Goal: Transaction & Acquisition: Purchase product/service

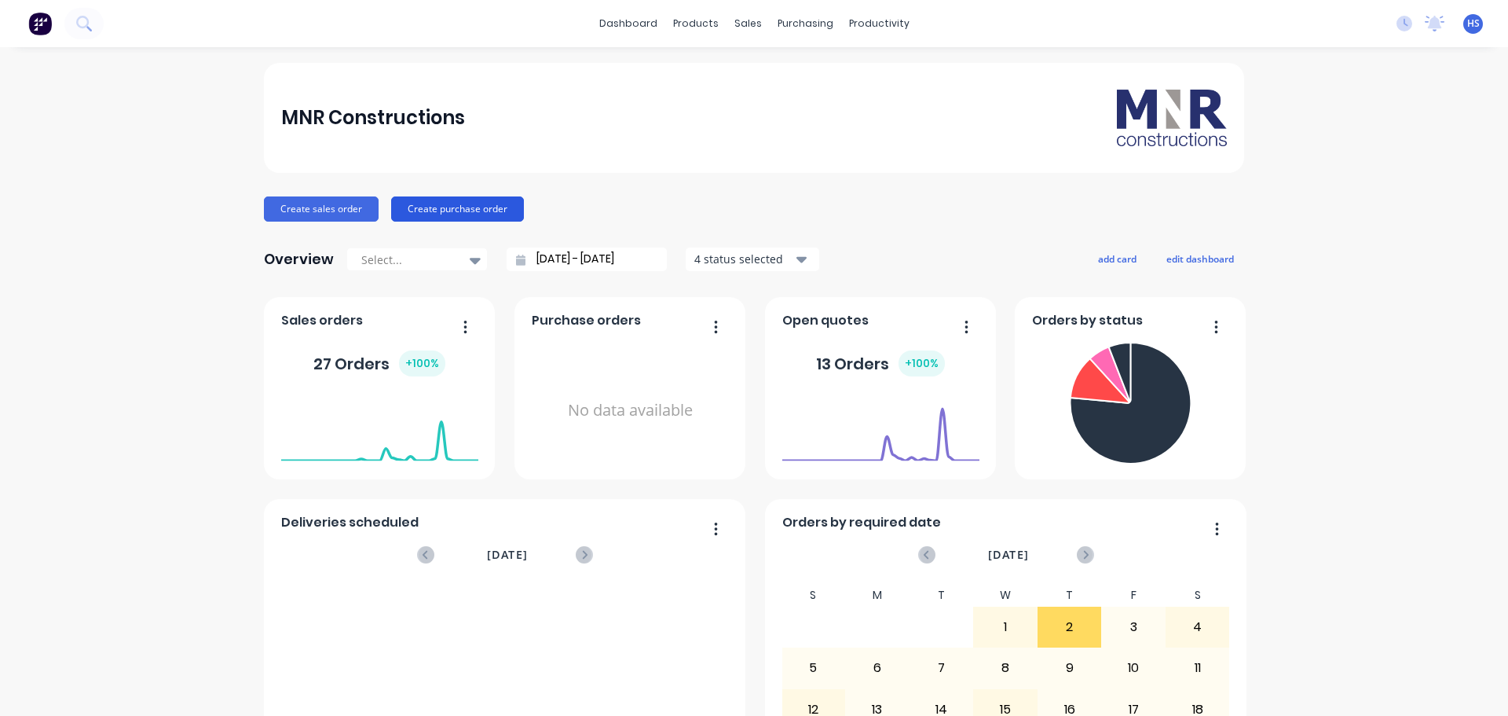
click at [459, 206] on button "Create purchase order" at bounding box center [457, 208] width 133 height 25
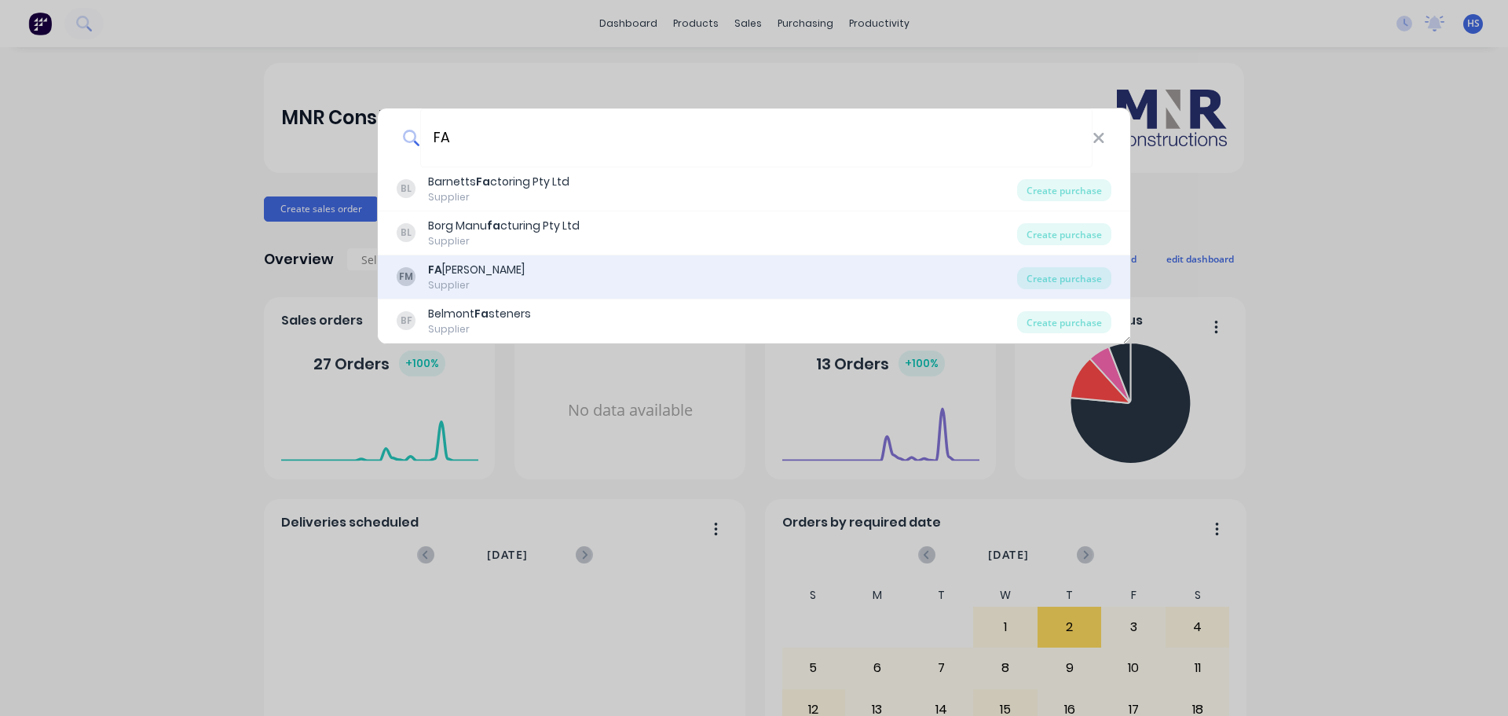
type input "FA"
click at [470, 276] on div "[PERSON_NAME]" at bounding box center [476, 270] width 97 height 16
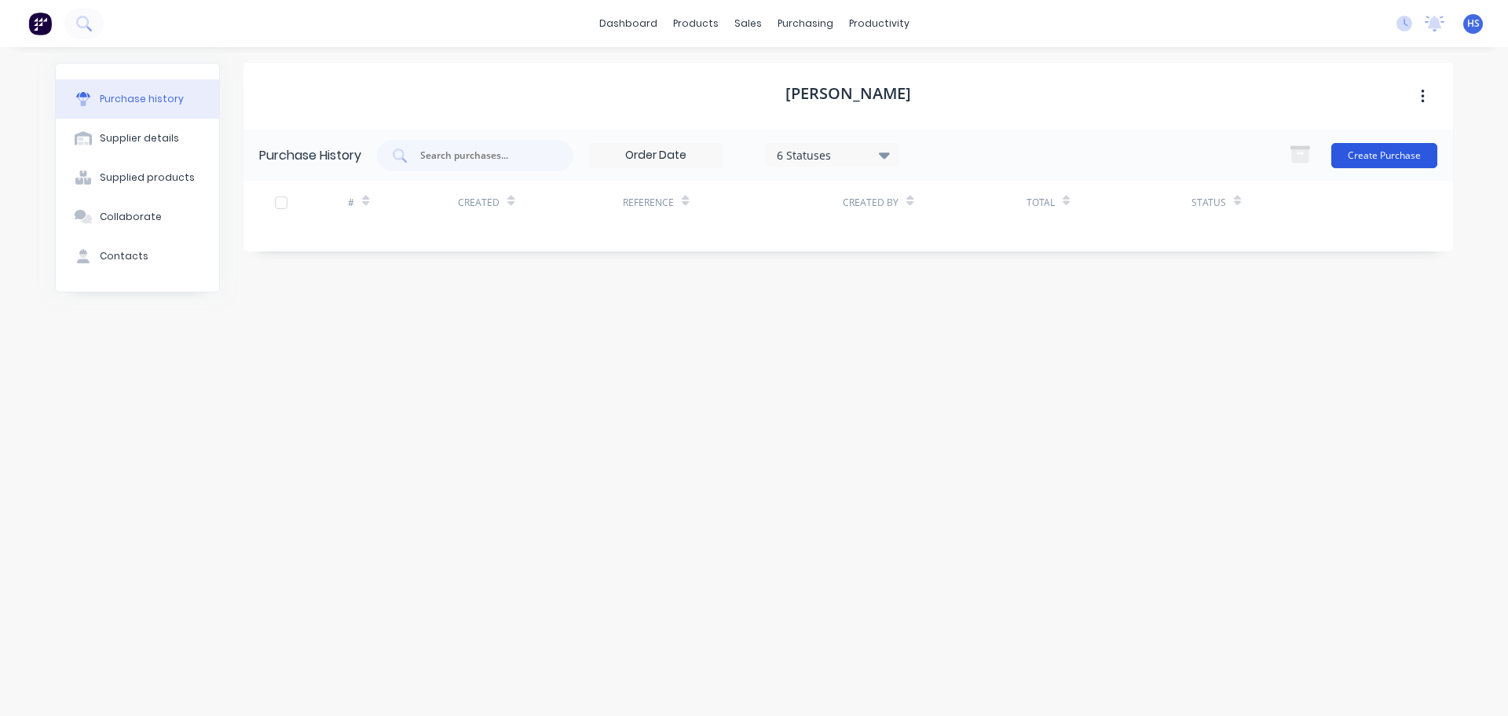
click at [1388, 152] on button "Create Purchase" at bounding box center [1384, 155] width 106 height 25
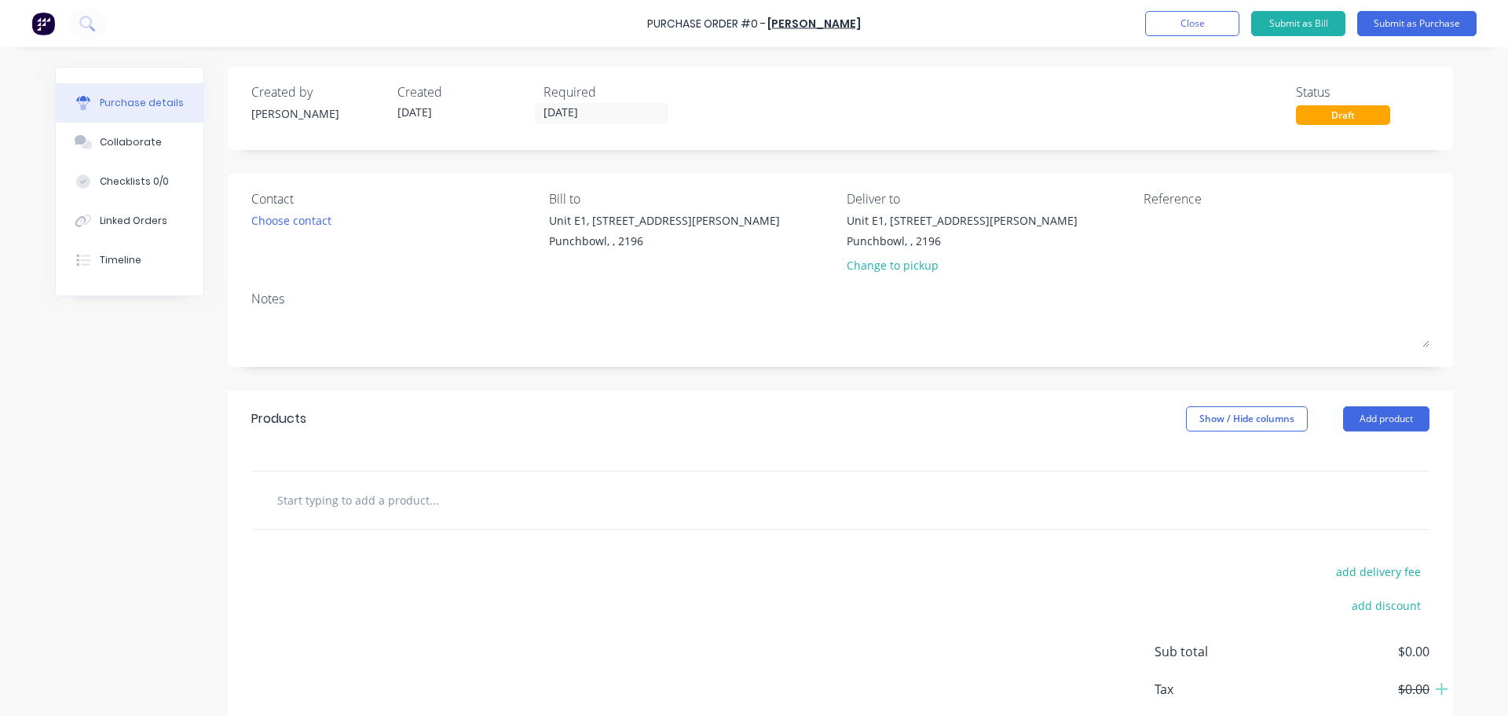
click at [331, 500] on input "text" at bounding box center [433, 499] width 314 height 31
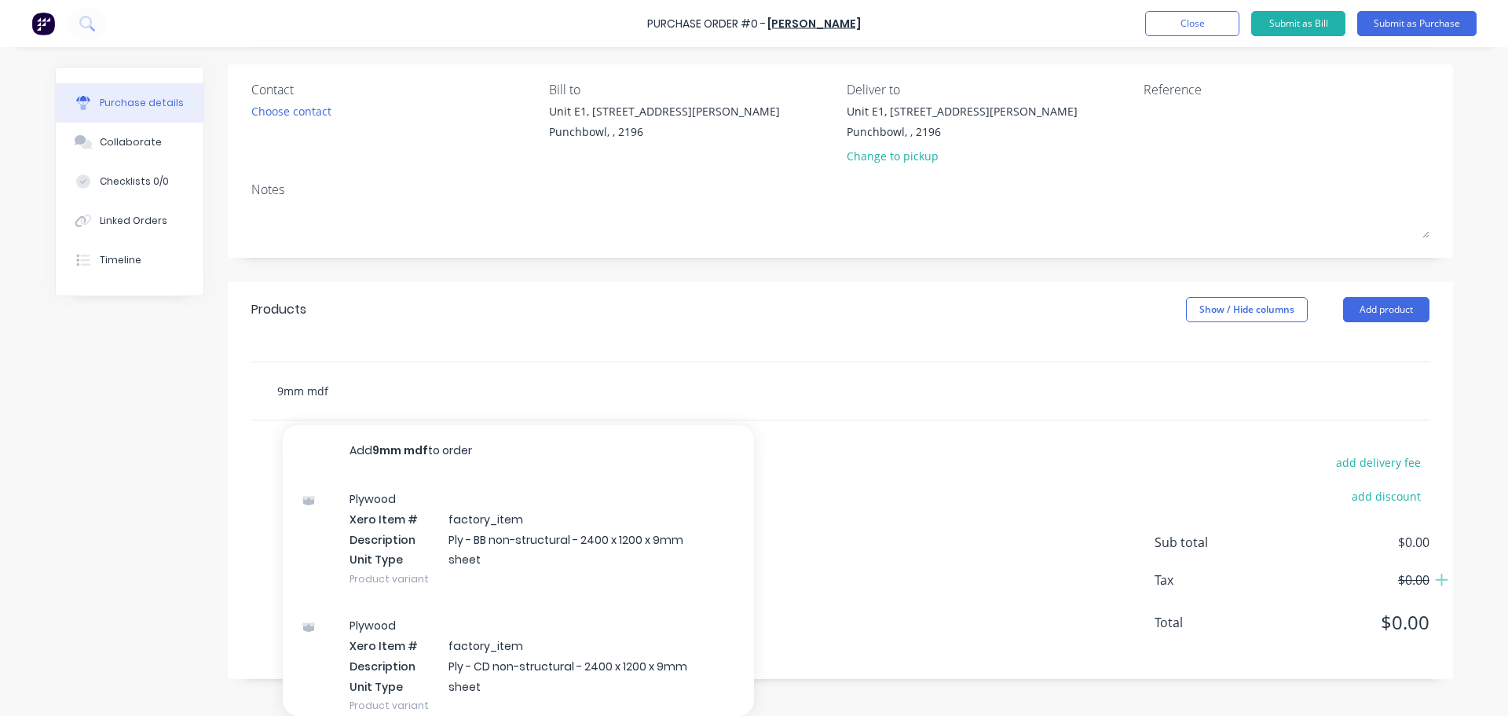
scroll to position [88, 0]
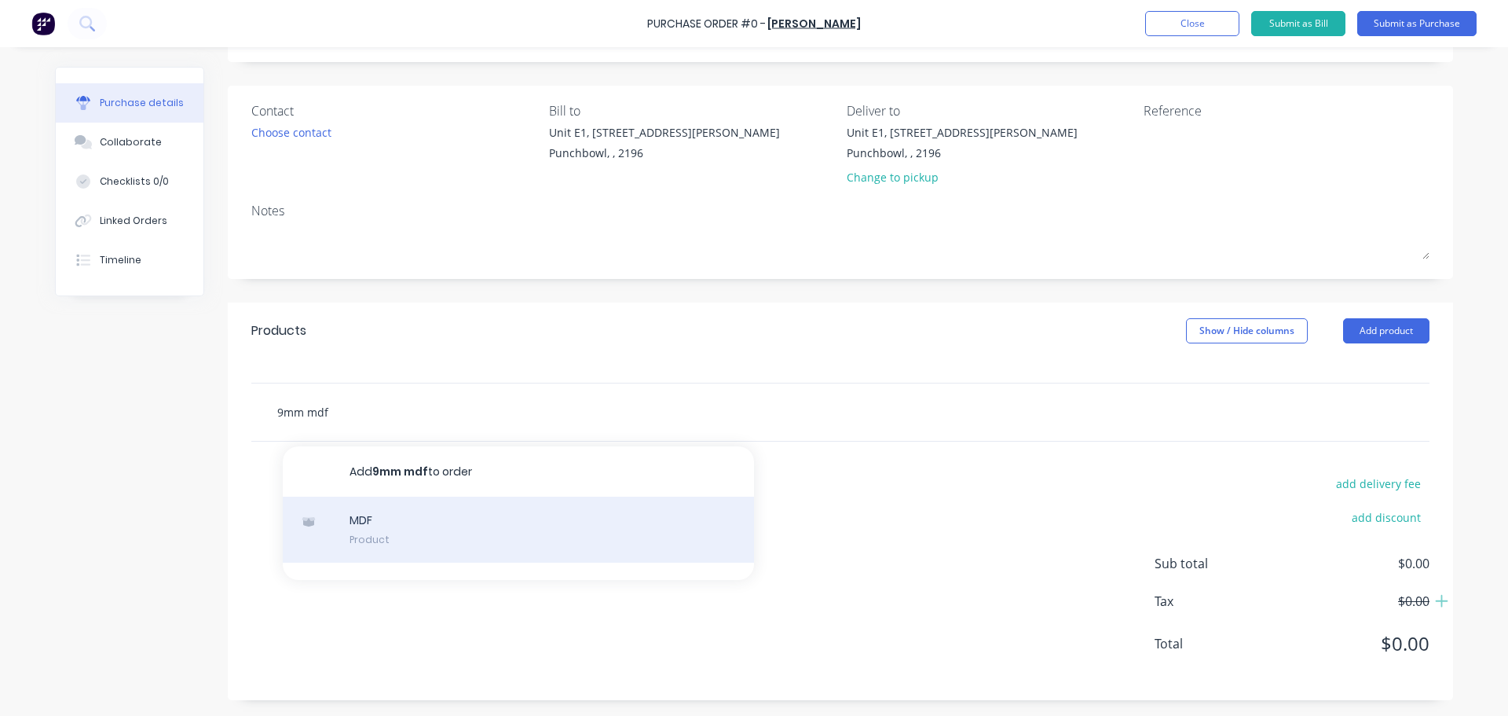
type input "9mm mdf"
click at [397, 522] on div "MDF Product" at bounding box center [518, 529] width 471 height 66
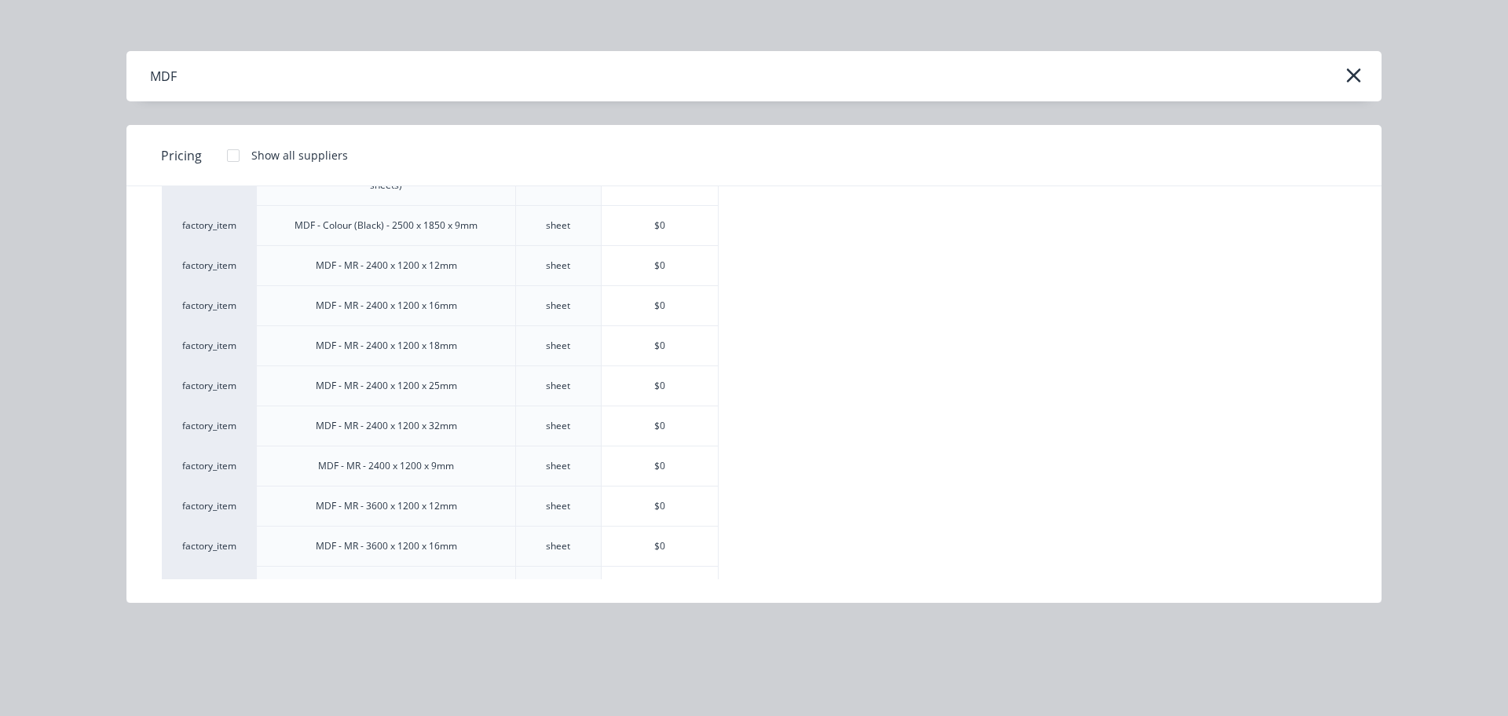
scroll to position [236, 0]
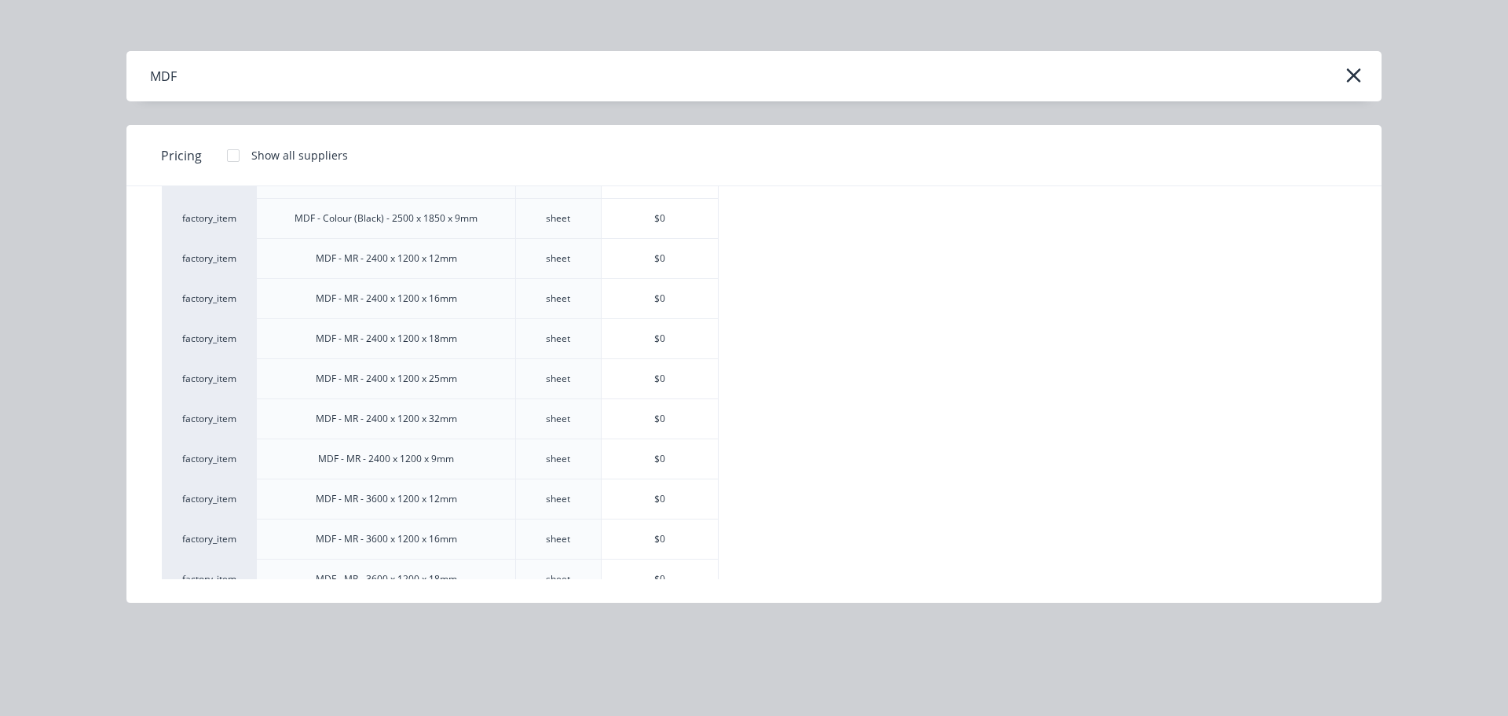
click at [452, 467] on div "MDF - MR - 2400 x 1200 x 9mm" at bounding box center [386, 458] width 161 height 39
click at [396, 455] on div "MDF - MR - 2400 x 1200 x 9mm" at bounding box center [386, 459] width 136 height 14
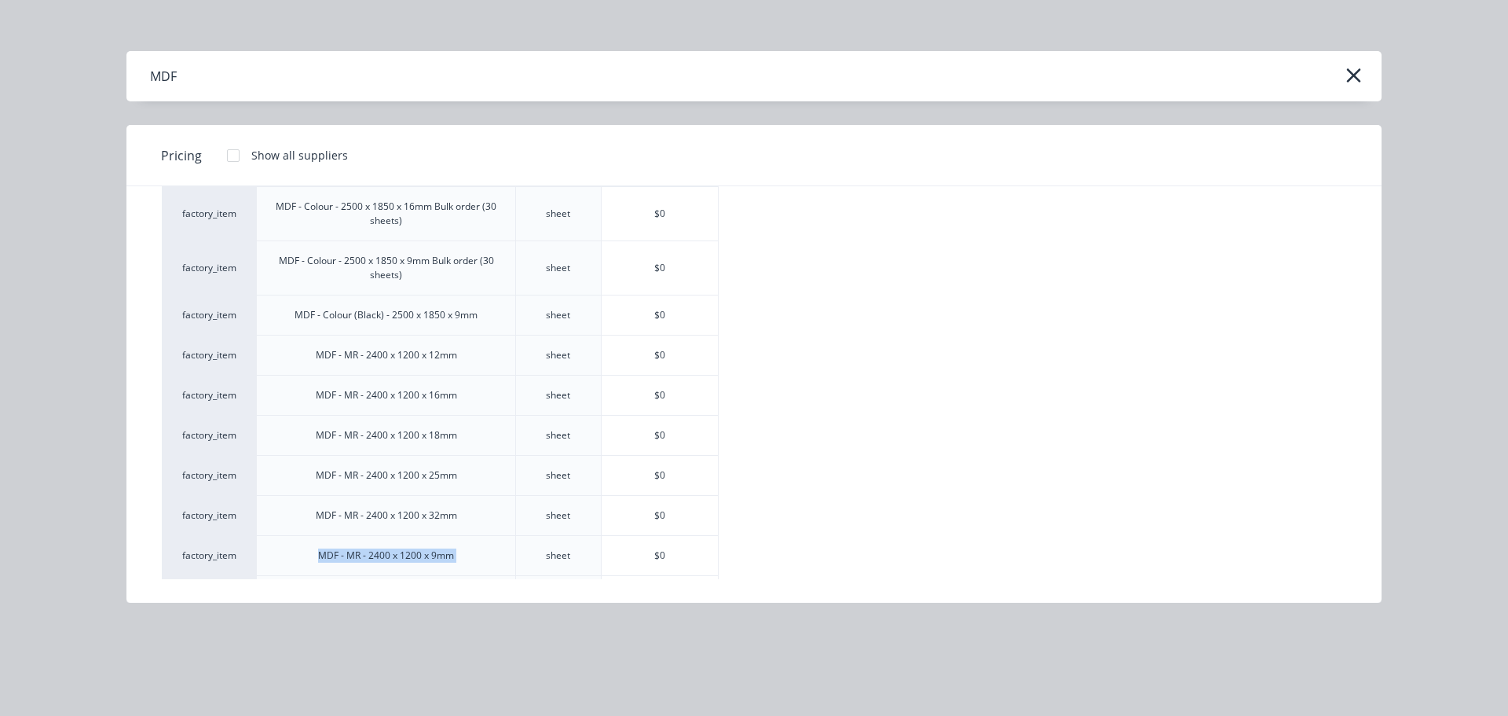
scroll to position [0, 0]
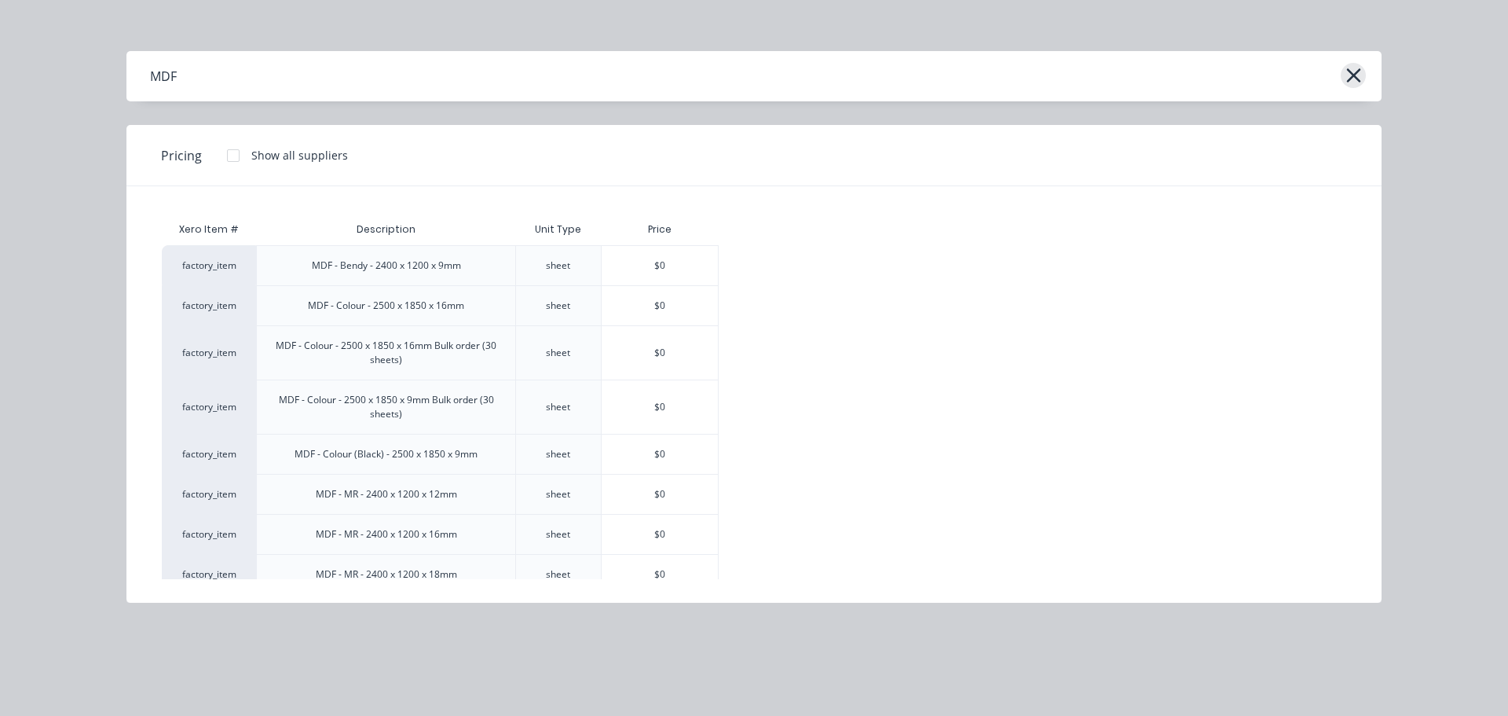
click at [1356, 74] on icon "button" at bounding box center [1353, 75] width 14 height 14
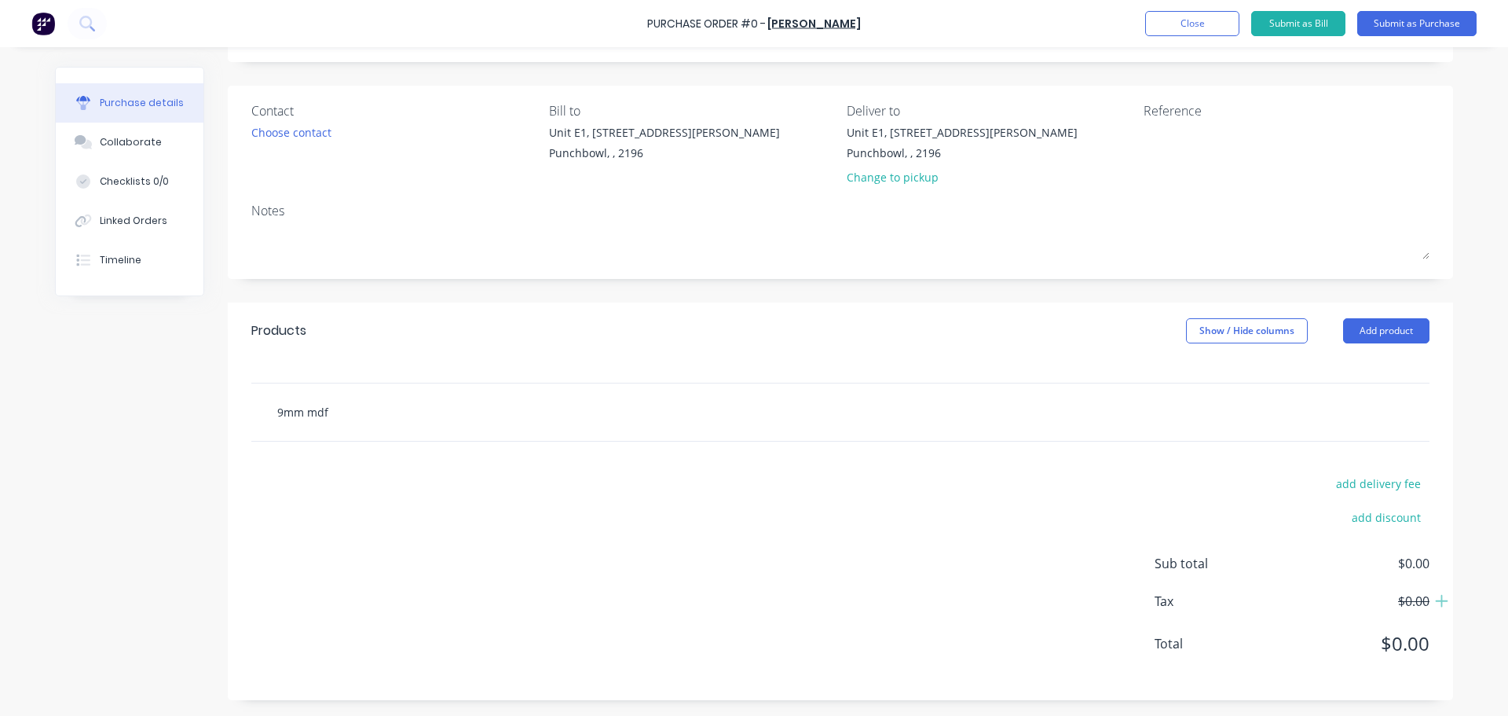
click at [491, 411] on input "9mm mdf" at bounding box center [433, 411] width 314 height 31
drag, startPoint x: 1276, startPoint y: 423, endPoint x: 1101, endPoint y: 388, distance: 178.7
click at [1274, 423] on div "9mm mdf Add 9mm mdf to order MDF Product" at bounding box center [840, 411] width 1153 height 31
click at [421, 429] on div "9mm mdf Add 9mm mdf to order MDF Product" at bounding box center [840, 411] width 1178 height 57
click at [413, 400] on input "9mm mdf" at bounding box center [433, 411] width 314 height 31
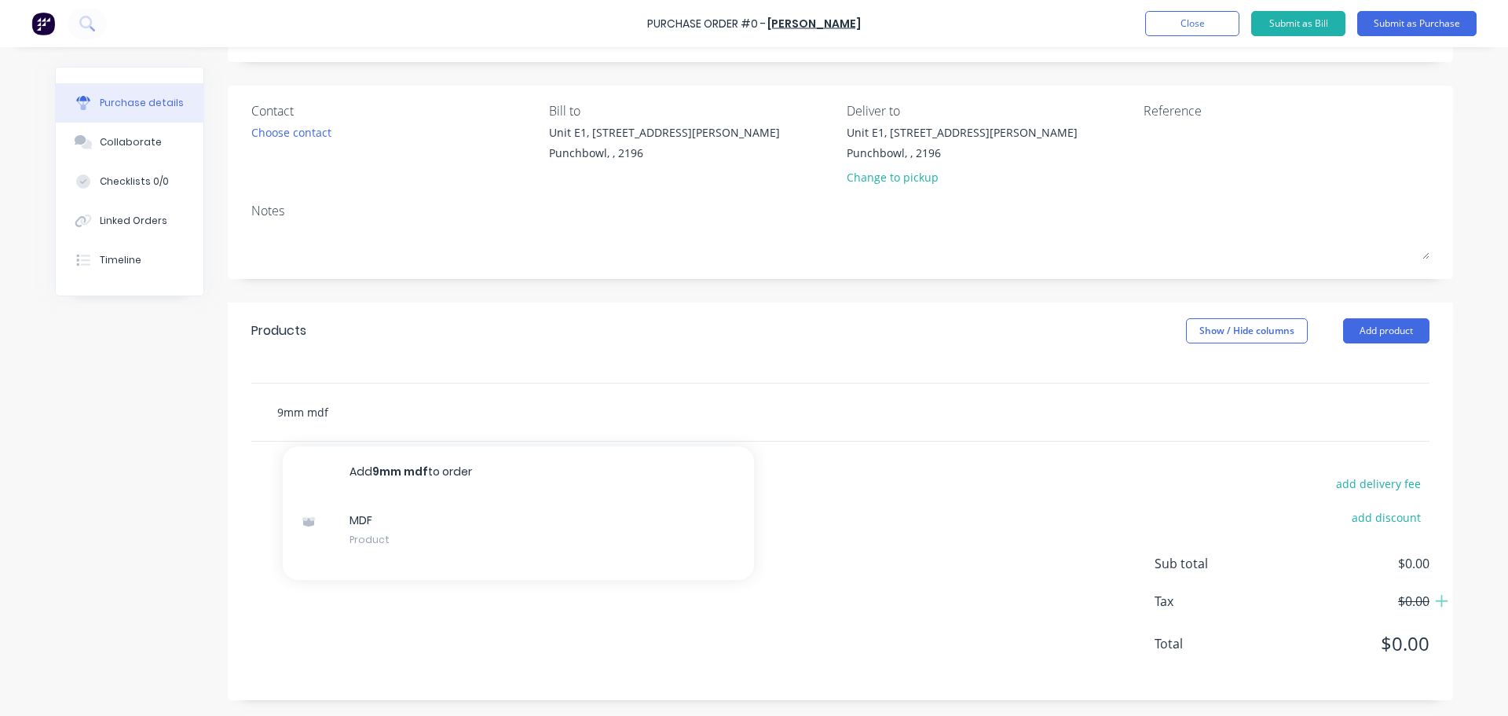
click at [413, 400] on input "9mm mdf" at bounding box center [433, 411] width 314 height 31
click at [360, 416] on input "9mm mdf" at bounding box center [433, 411] width 314 height 31
click at [300, 406] on input "9mm mdf" at bounding box center [433, 411] width 314 height 31
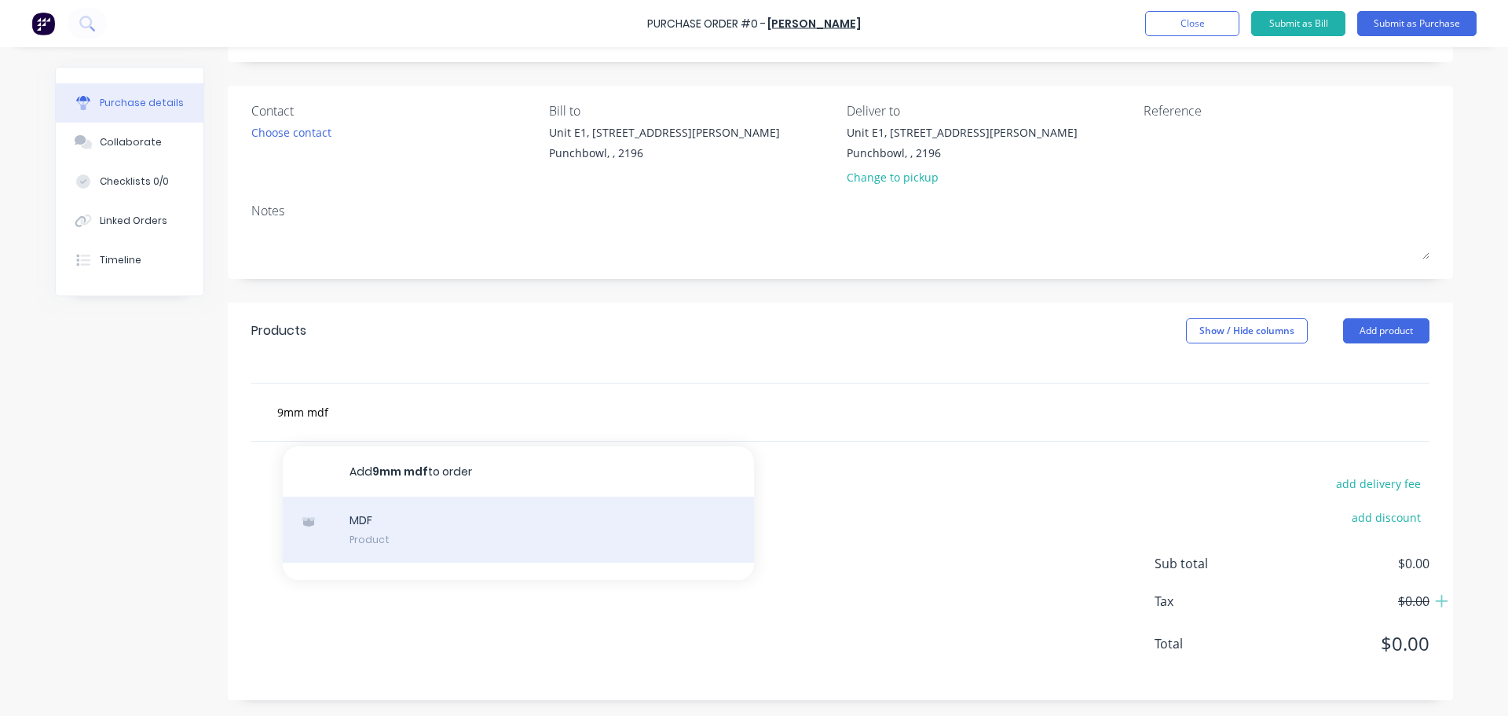
click at [390, 525] on div "MDF Product" at bounding box center [518, 529] width 471 height 66
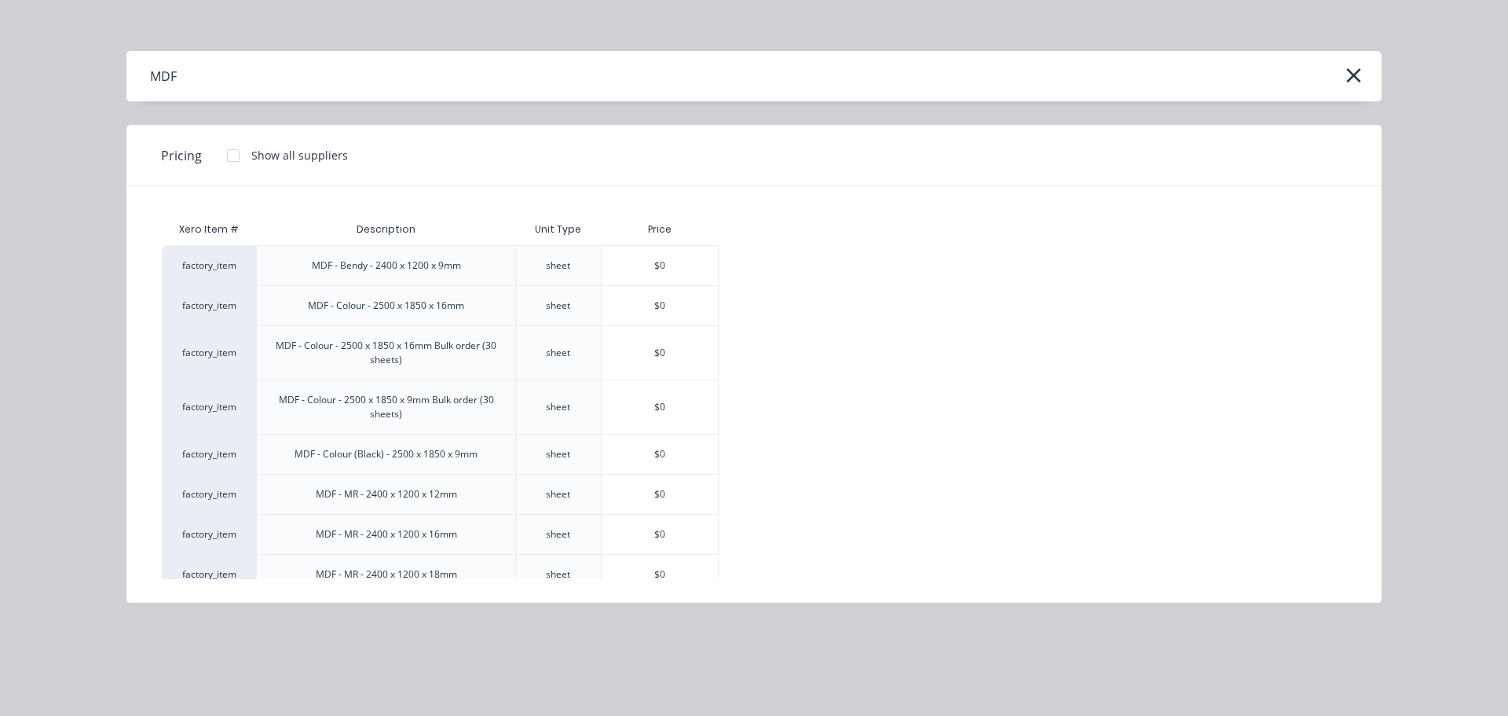
drag, startPoint x: 1351, startPoint y: 65, endPoint x: 1360, endPoint y: 65, distance: 8.6
click at [1355, 63] on button "button" at bounding box center [1353, 75] width 25 height 25
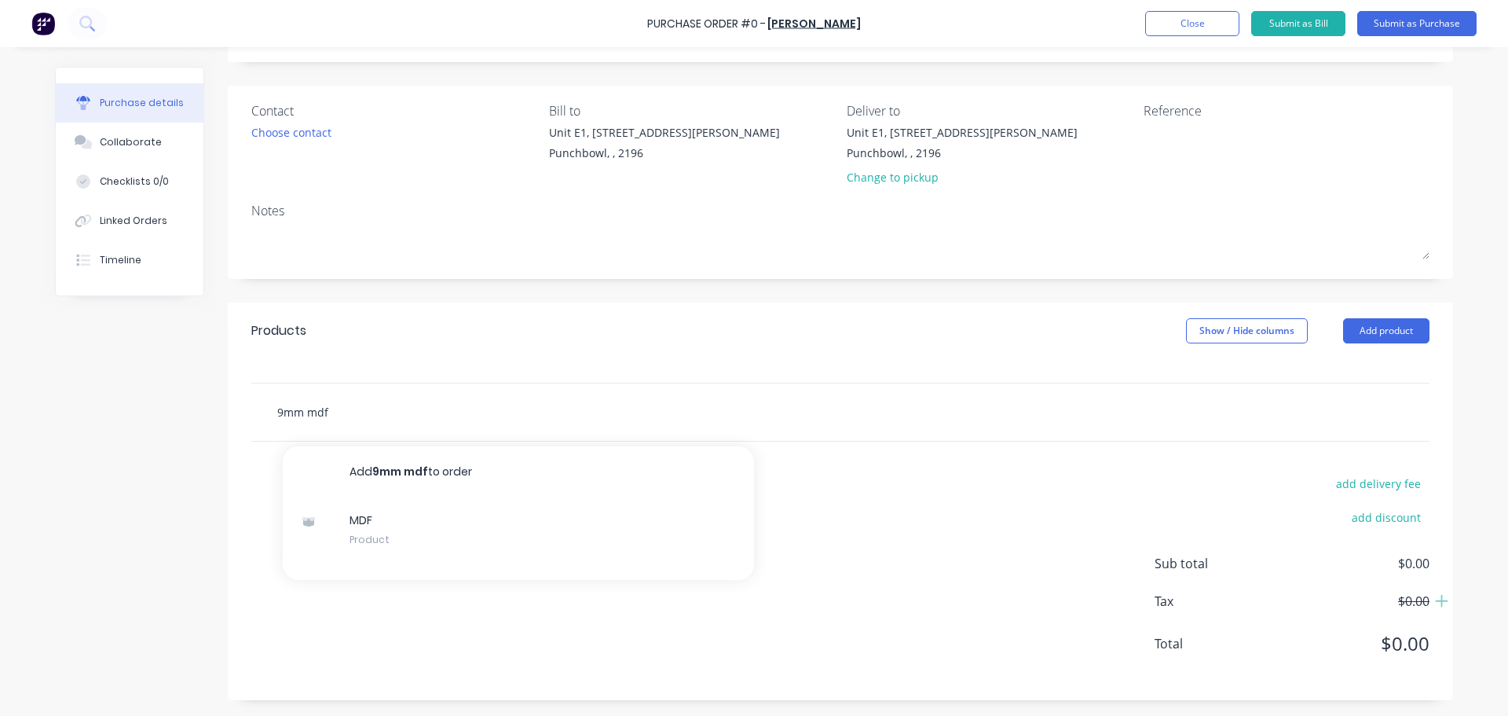
click at [582, 407] on input "9mm mdf" at bounding box center [433, 411] width 314 height 31
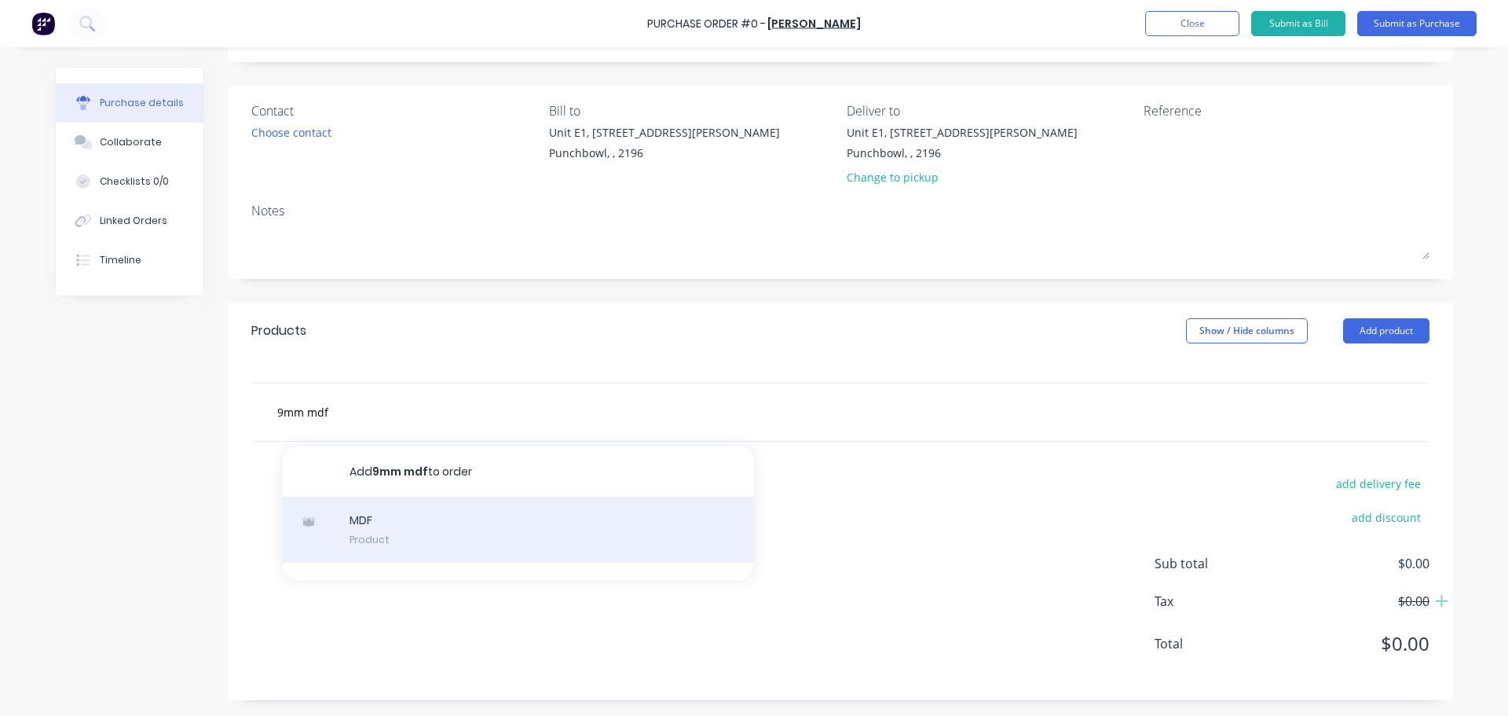
click at [353, 511] on div "MDF Product" at bounding box center [518, 529] width 471 height 66
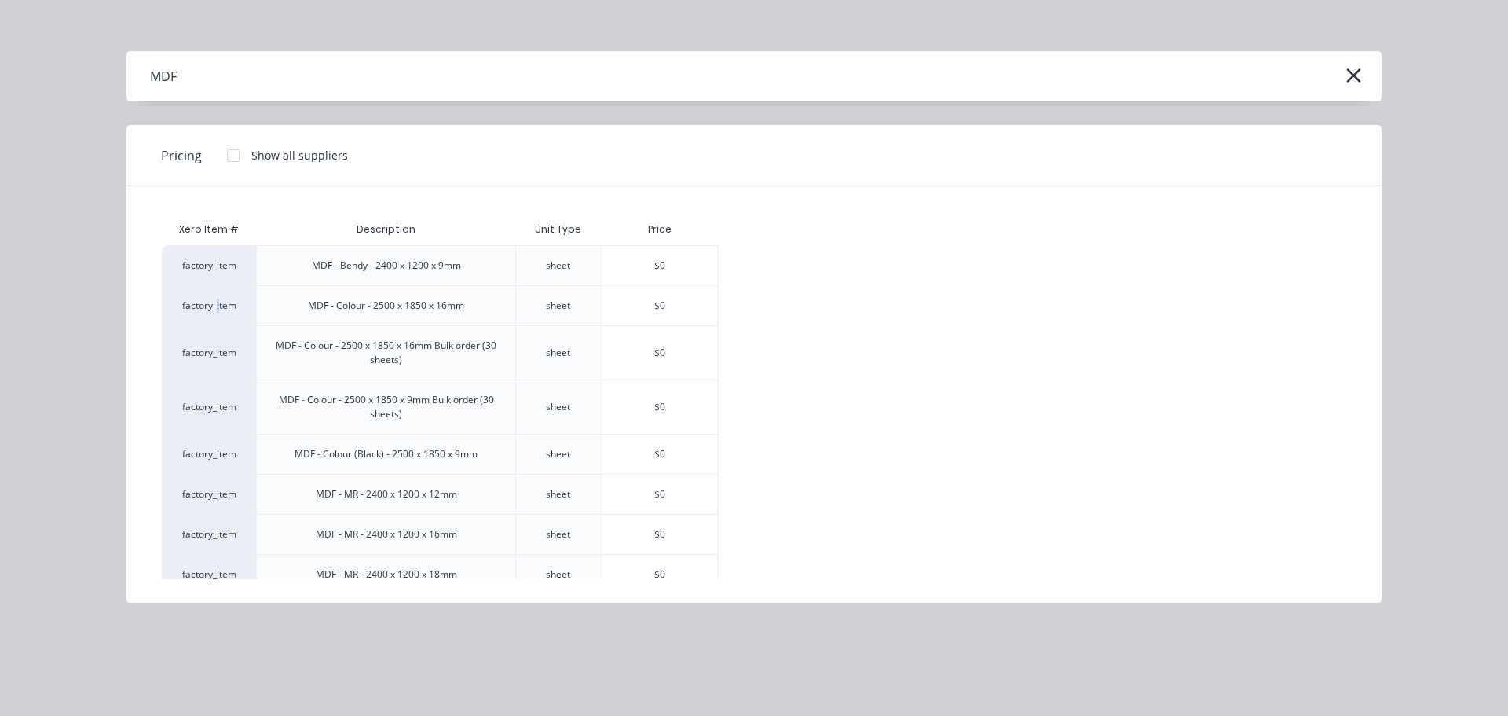
click at [218, 297] on div "factory_item" at bounding box center [209, 305] width 94 height 40
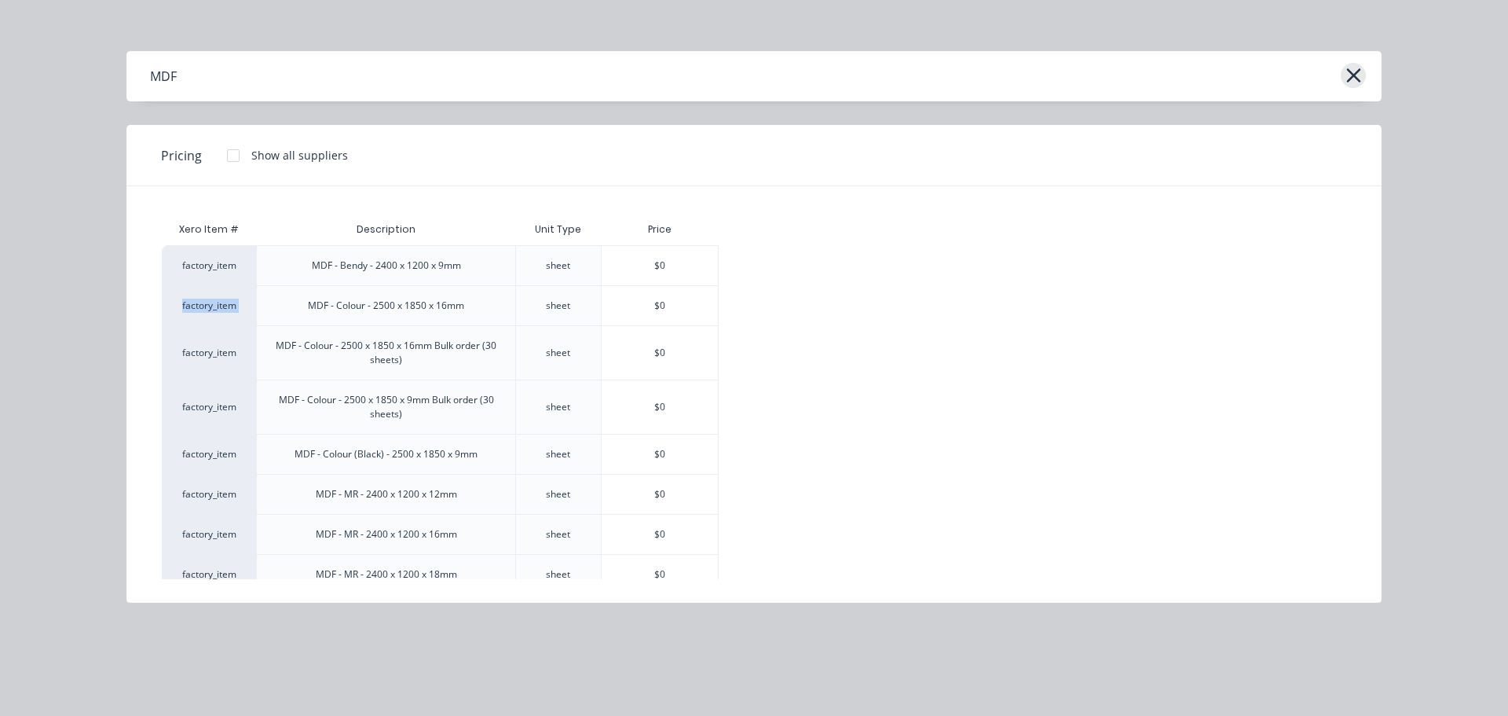
click at [1350, 73] on icon "button" at bounding box center [1353, 75] width 14 height 14
